Goal: Find specific page/section: Find specific page/section

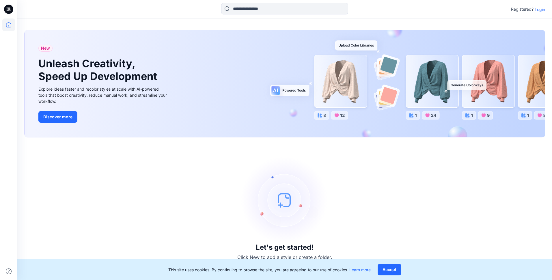
click at [542, 9] on p "Login" at bounding box center [540, 9] width 10 height 6
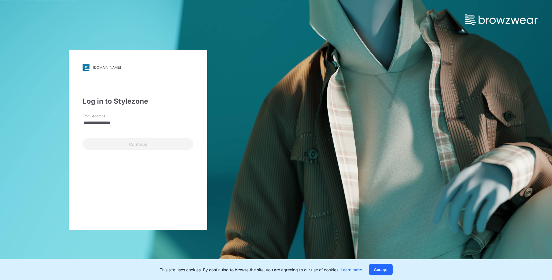
type input "**********"
click at [83, 138] on button "Continue" at bounding box center [138, 144] width 111 height 12
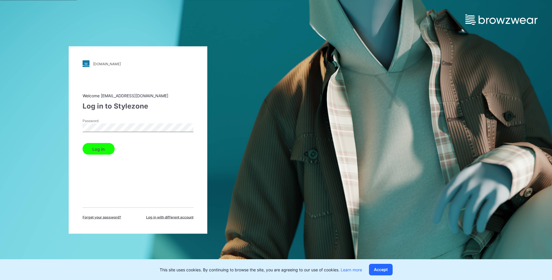
click at [98, 146] on button "Log in" at bounding box center [99, 149] width 32 height 12
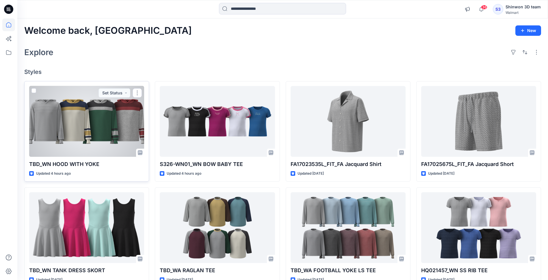
click at [89, 165] on p "TBD_WN HOOD WITH YOKE" at bounding box center [86, 164] width 115 height 8
click at [86, 148] on div at bounding box center [86, 121] width 115 height 71
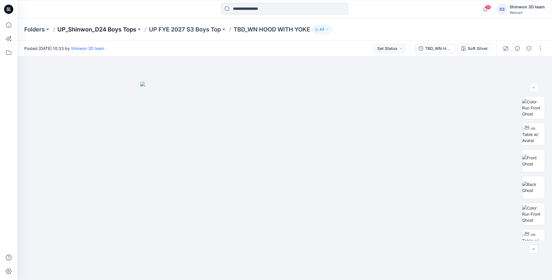
click at [96, 27] on p "UP_Shinwon_D24 Boys Tops" at bounding box center [96, 29] width 79 height 8
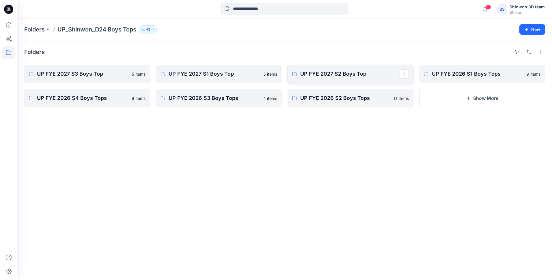
click at [339, 76] on p "UP FYE 2027 S2 Boys Top" at bounding box center [349, 74] width 99 height 8
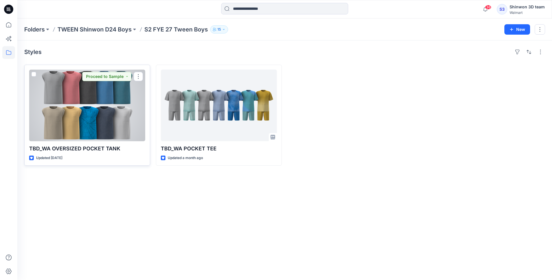
click at [90, 96] on div at bounding box center [87, 106] width 116 height 72
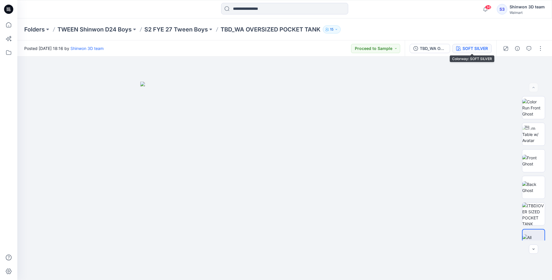
click at [477, 50] on div "SOFT SILVER" at bounding box center [474, 48] width 25 height 6
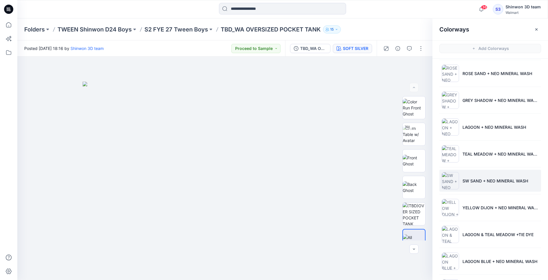
scroll to position [57, 0]
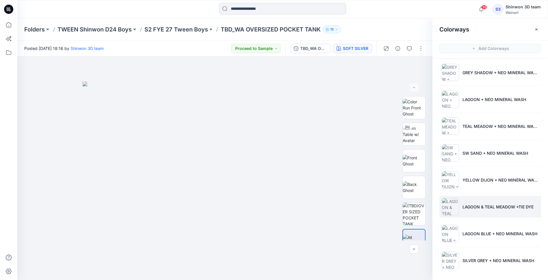
click at [492, 210] on li "LAGOON & TEAL MEADOW +TIE DYE" at bounding box center [490, 207] width 102 height 22
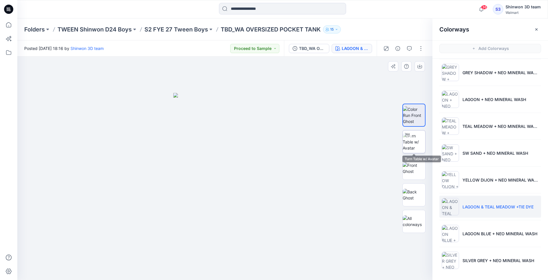
click at [415, 140] on img at bounding box center [413, 142] width 23 height 18
drag, startPoint x: 227, startPoint y: 272, endPoint x: 348, endPoint y: 252, distance: 122.6
click at [348, 252] on div at bounding box center [224, 168] width 415 height 223
drag, startPoint x: 257, startPoint y: 269, endPoint x: 278, endPoint y: 266, distance: 21.8
click at [278, 266] on icon at bounding box center [225, 263] width 175 height 22
